Goal: Communication & Community: Participate in discussion

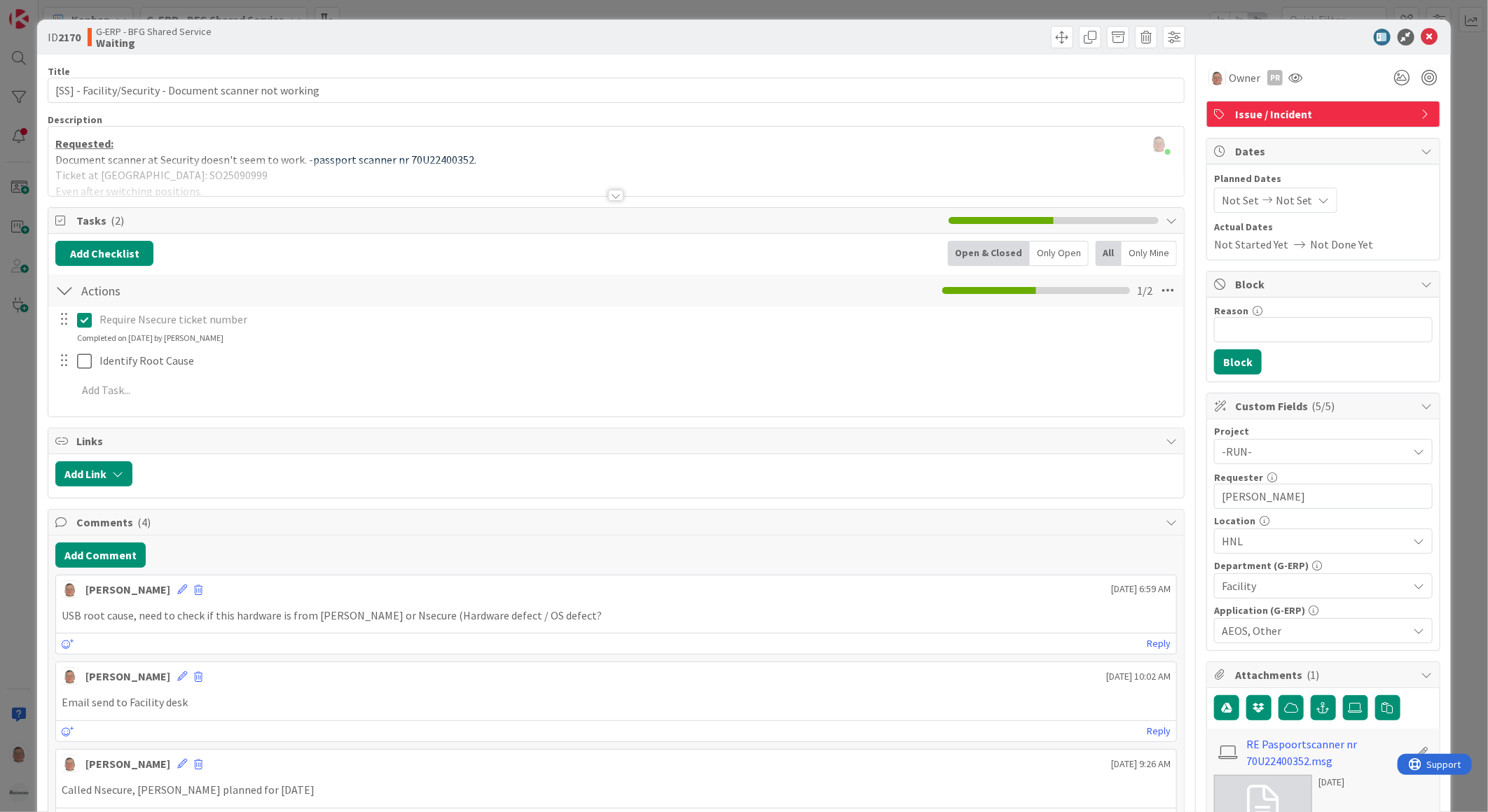
click at [611, 194] on div at bounding box center [616, 195] width 16 height 11
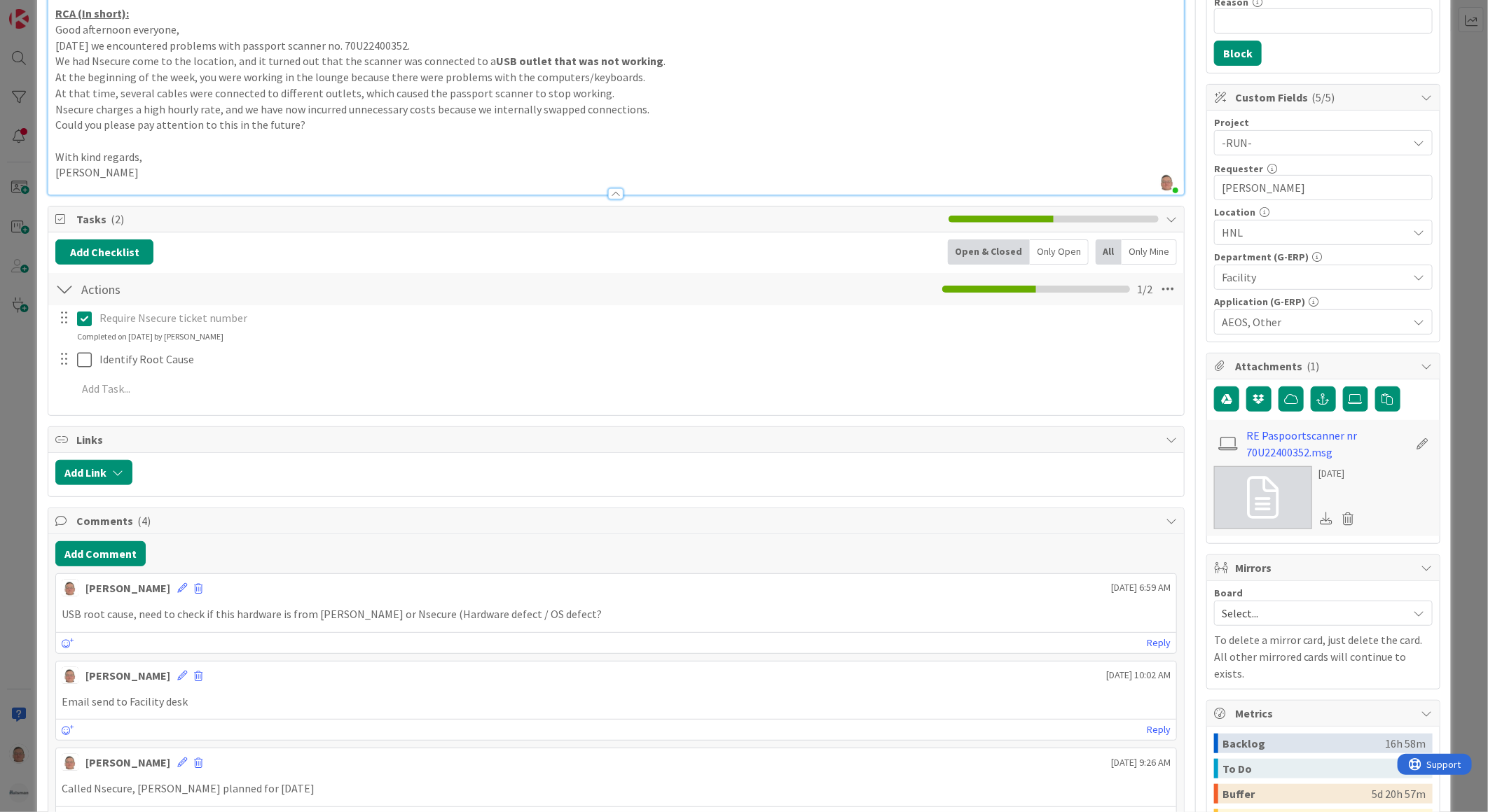
scroll to position [311, 0]
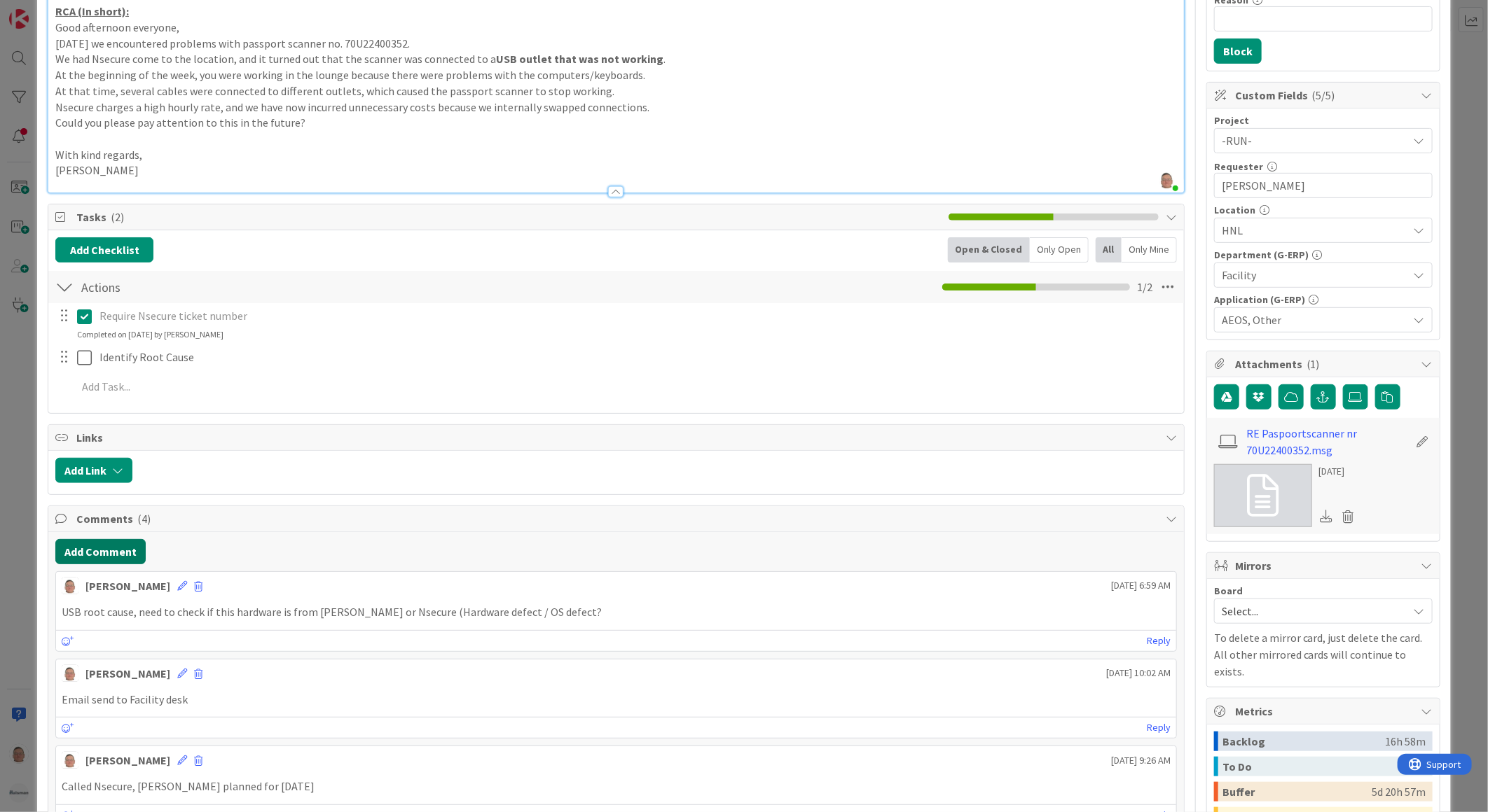
click at [87, 550] on button "Add Comment" at bounding box center [100, 552] width 90 height 25
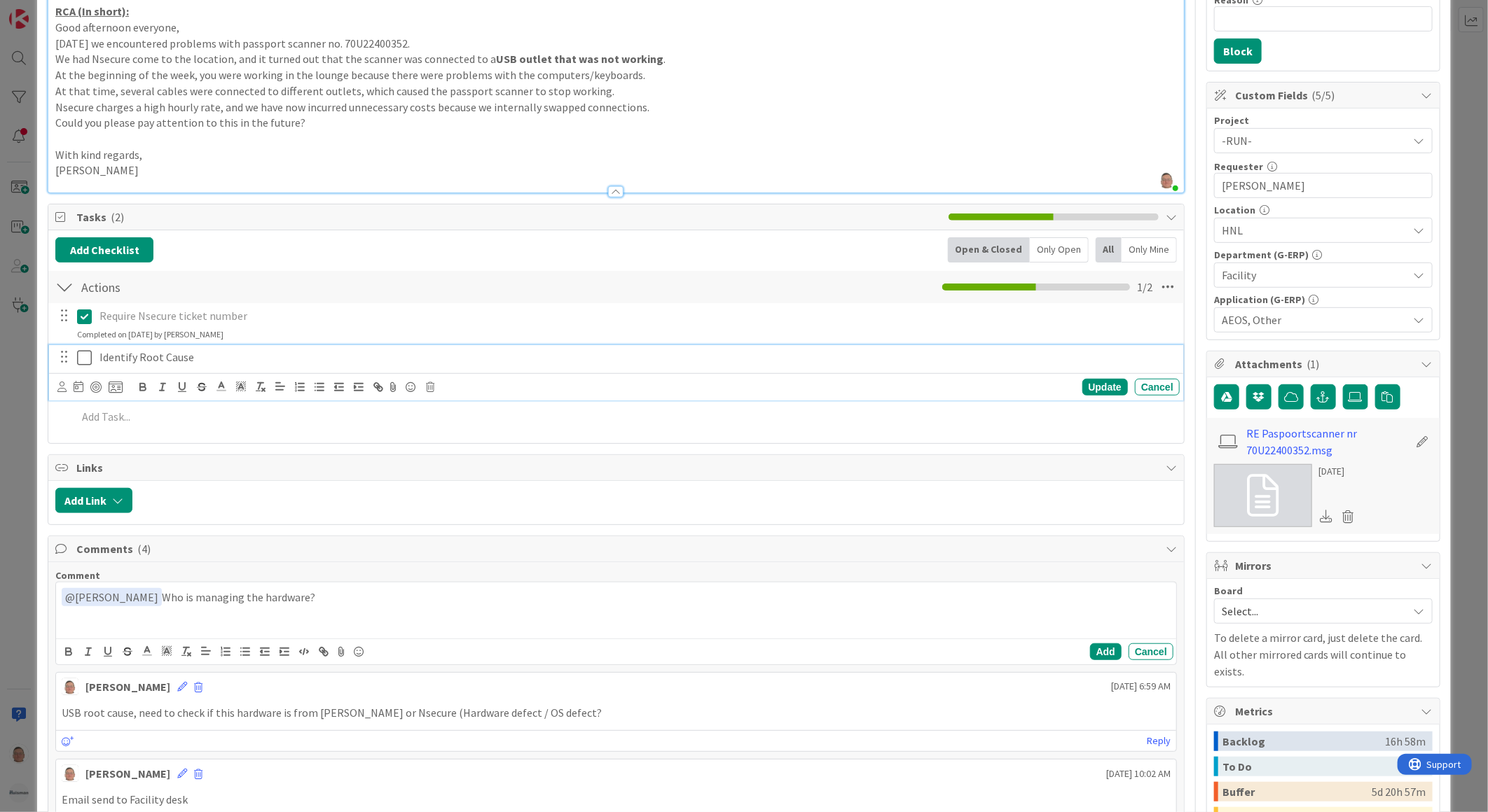
click at [79, 355] on div "Identify Root Cause Update Cancel" at bounding box center [616, 372] width 1134 height 55
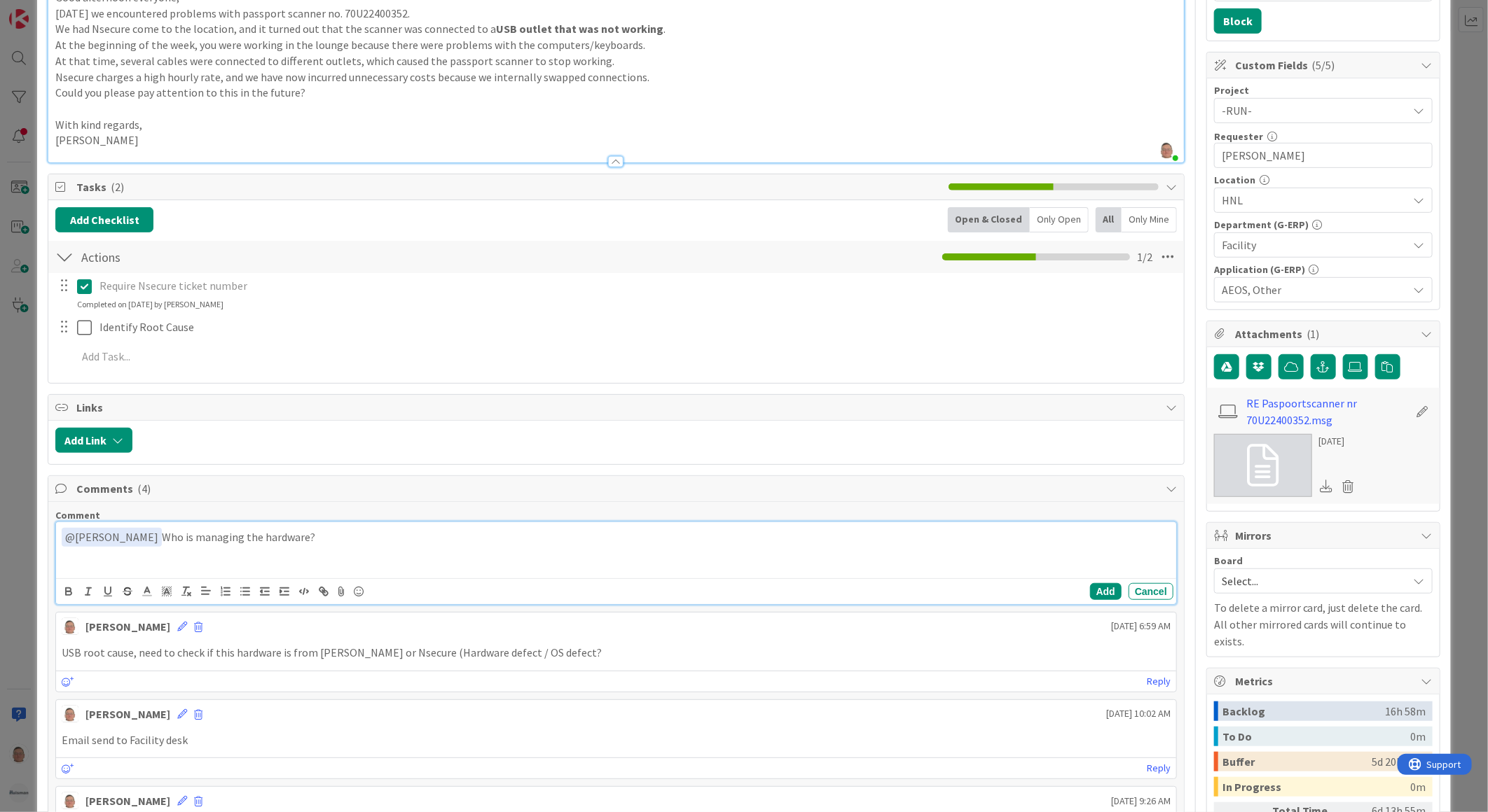
click at [339, 568] on div "﻿ @ Parveen Rana ﻿ Who is managing the hardware?" at bounding box center [616, 551] width 1120 height 56
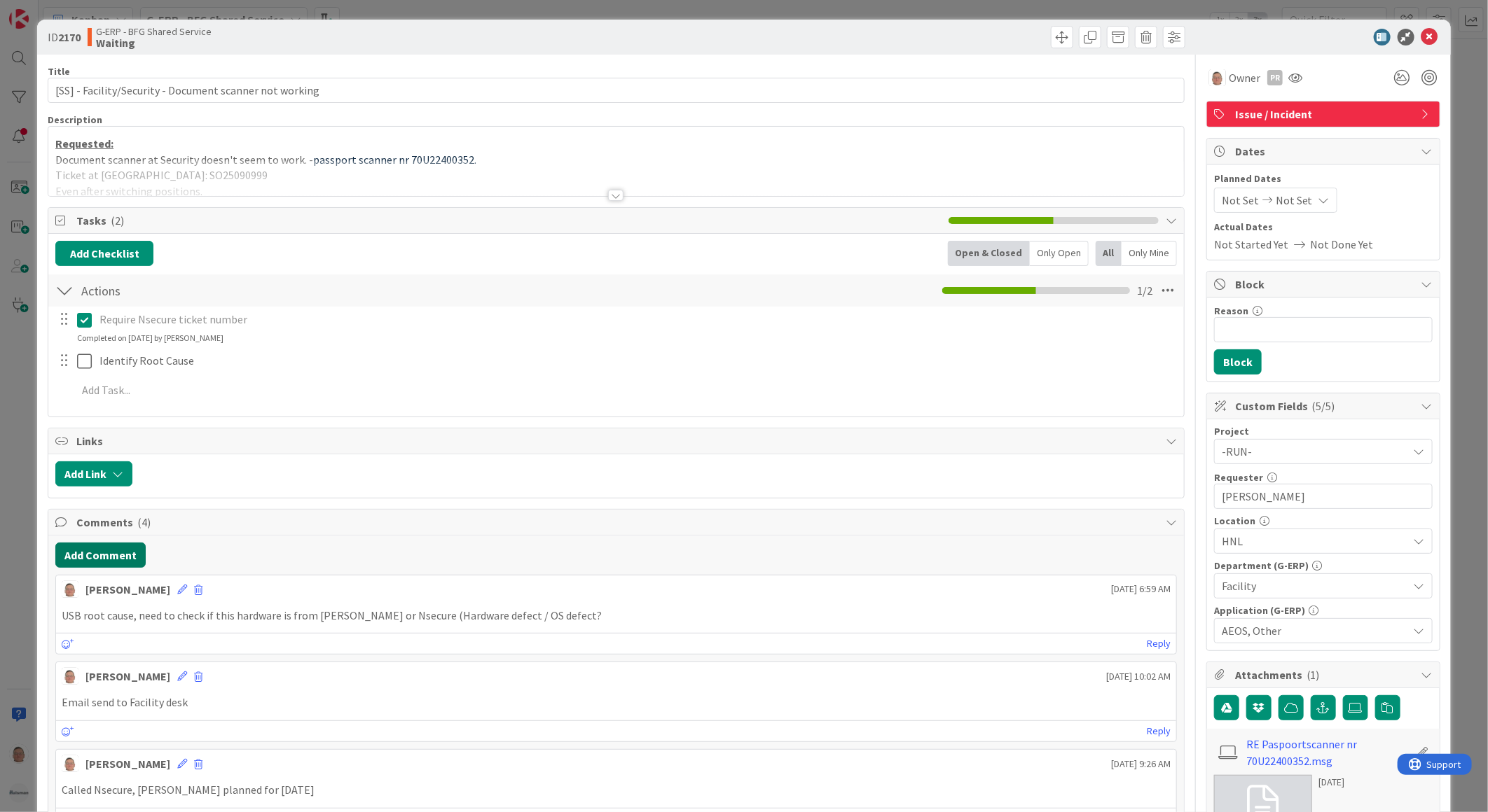
click at [119, 556] on button "Add Comment" at bounding box center [100, 555] width 90 height 25
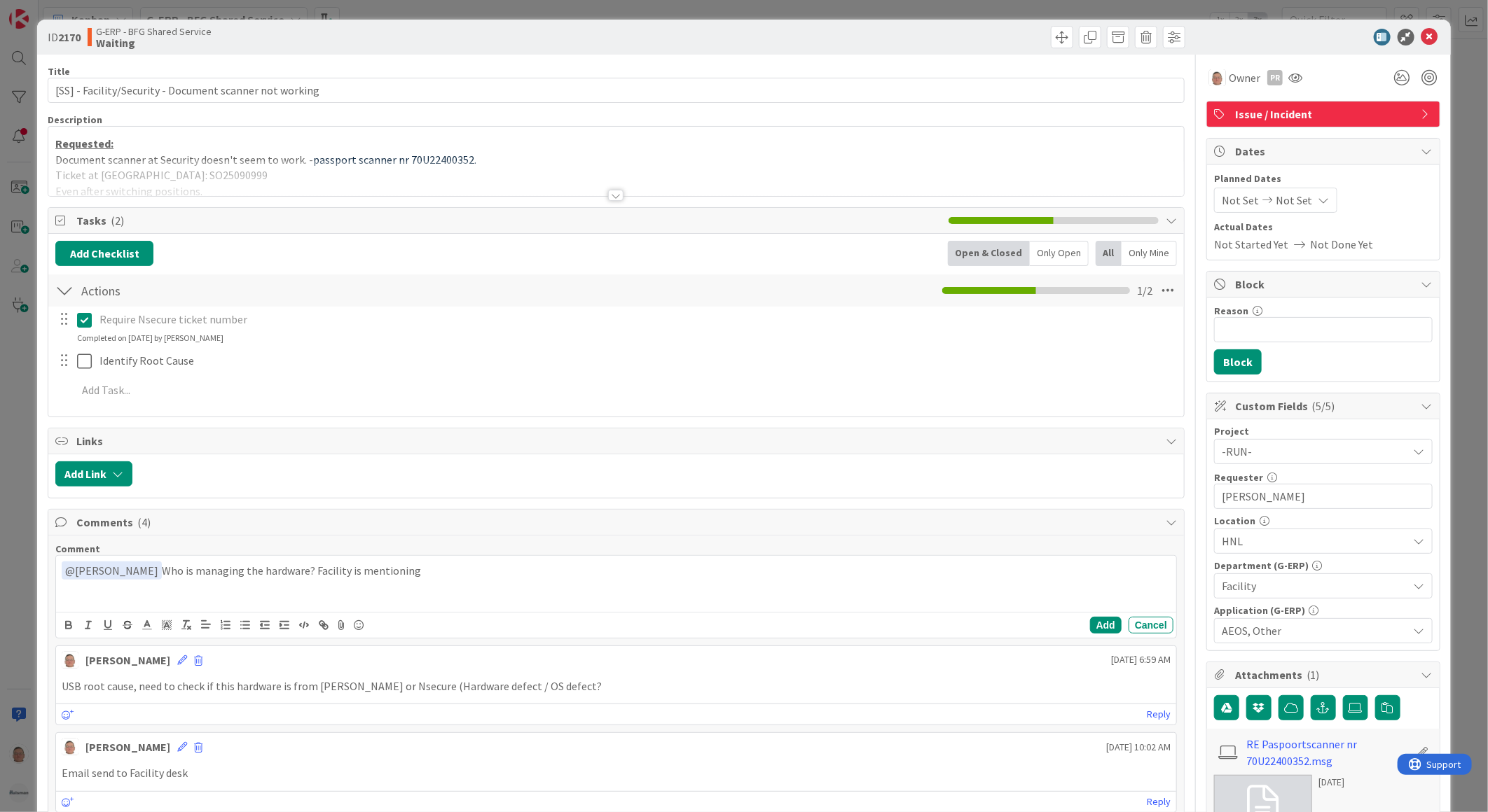
click at [443, 559] on div "﻿ @ [PERSON_NAME] ﻿ Who is managing the hardware? Facility is mentioning" at bounding box center [616, 584] width 1120 height 56
click at [1091, 620] on button "Add" at bounding box center [1106, 625] width 32 height 17
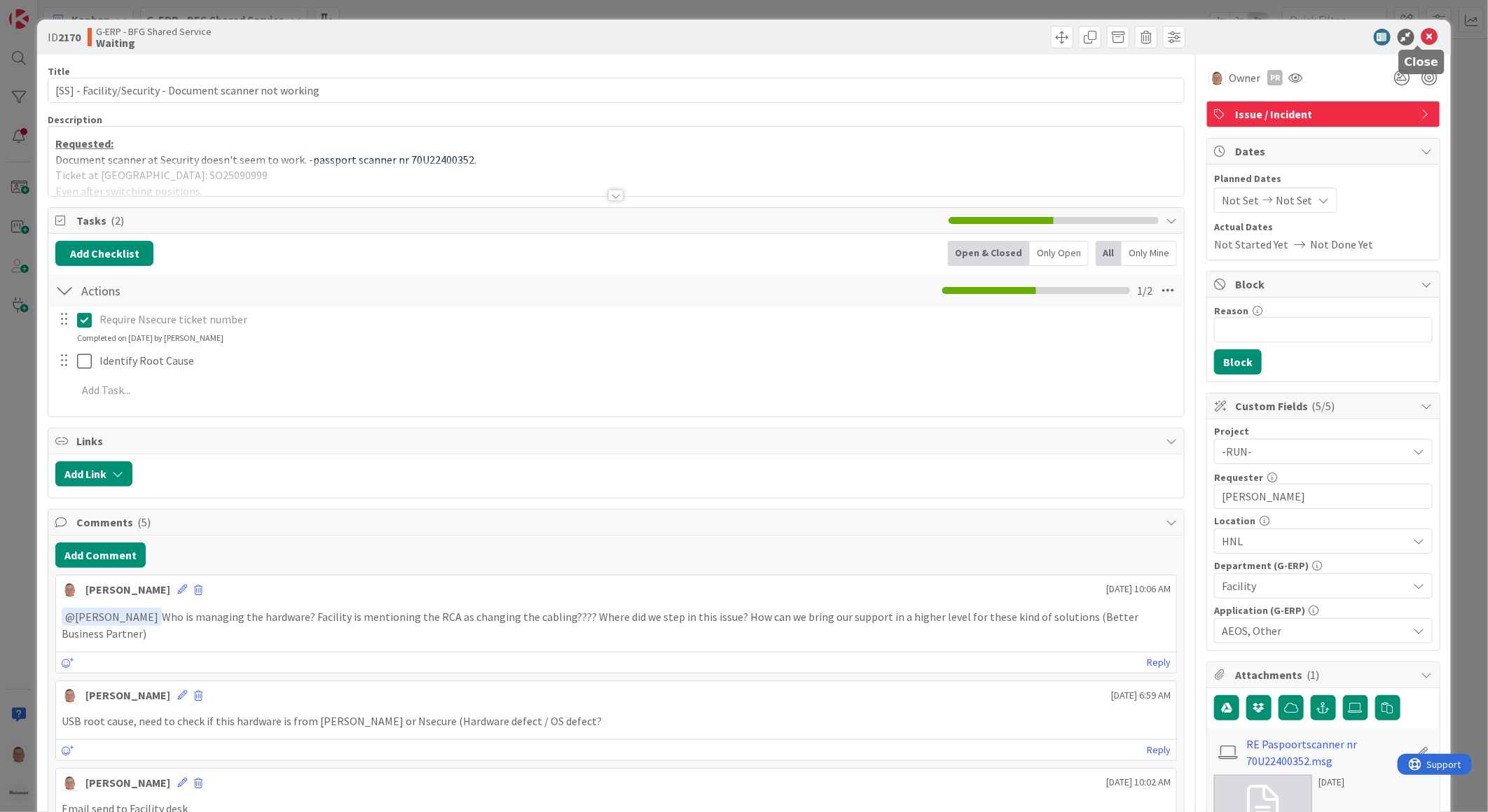
click at [1422, 35] on icon at bounding box center [1430, 37] width 17 height 17
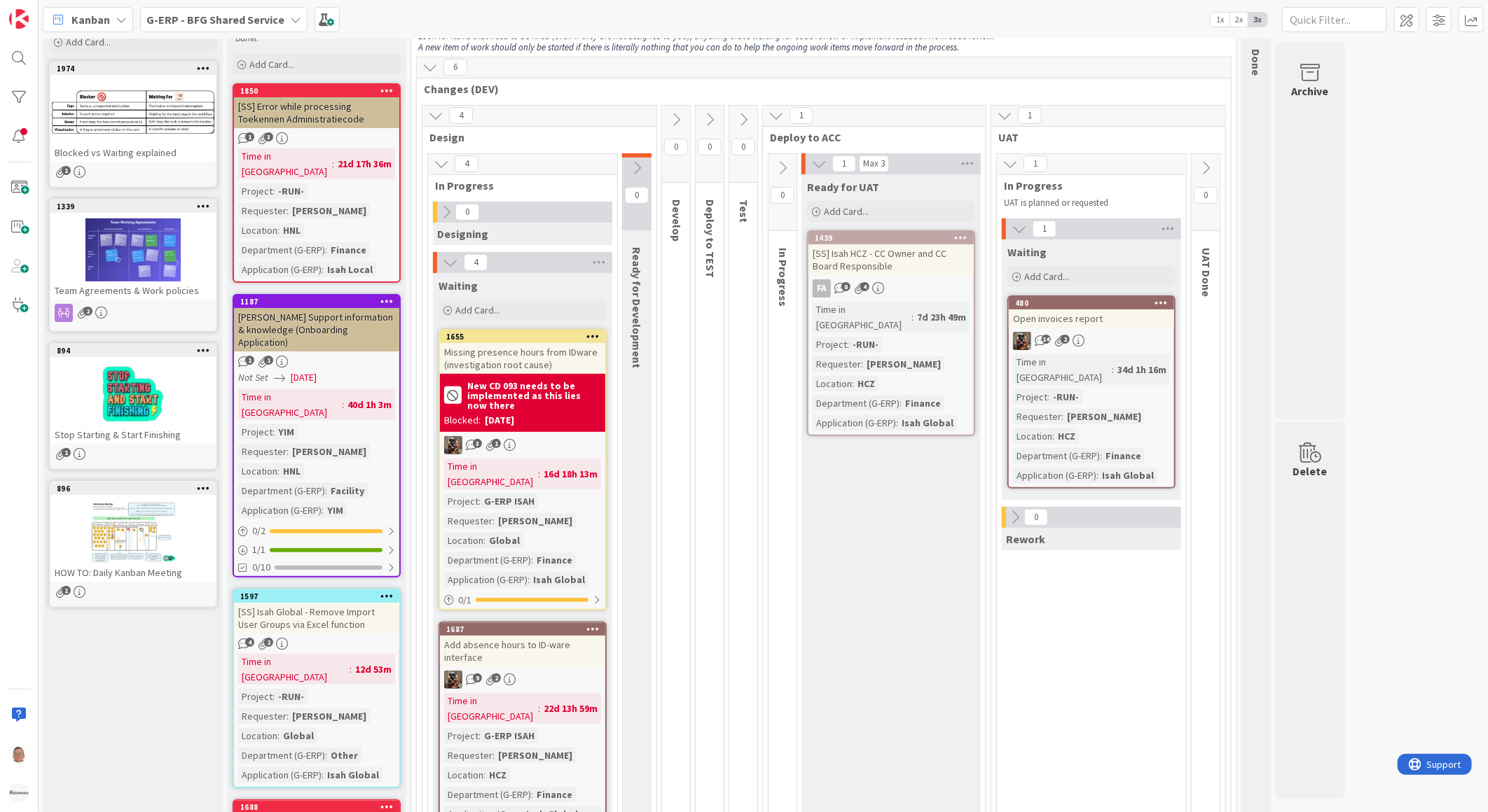
scroll to position [78, 0]
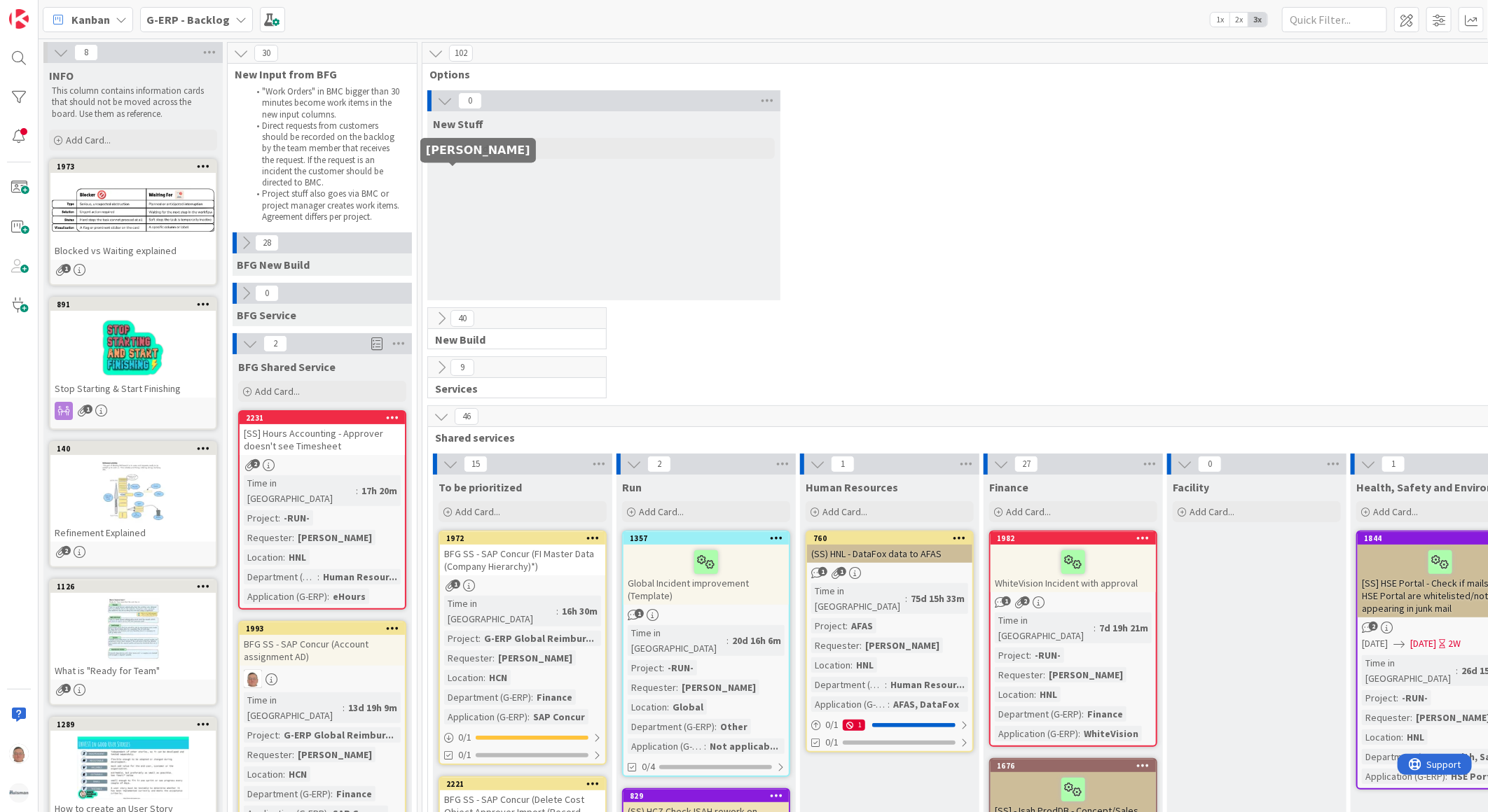
scroll to position [2022, 0]
